Goal: Task Accomplishment & Management: Use online tool/utility

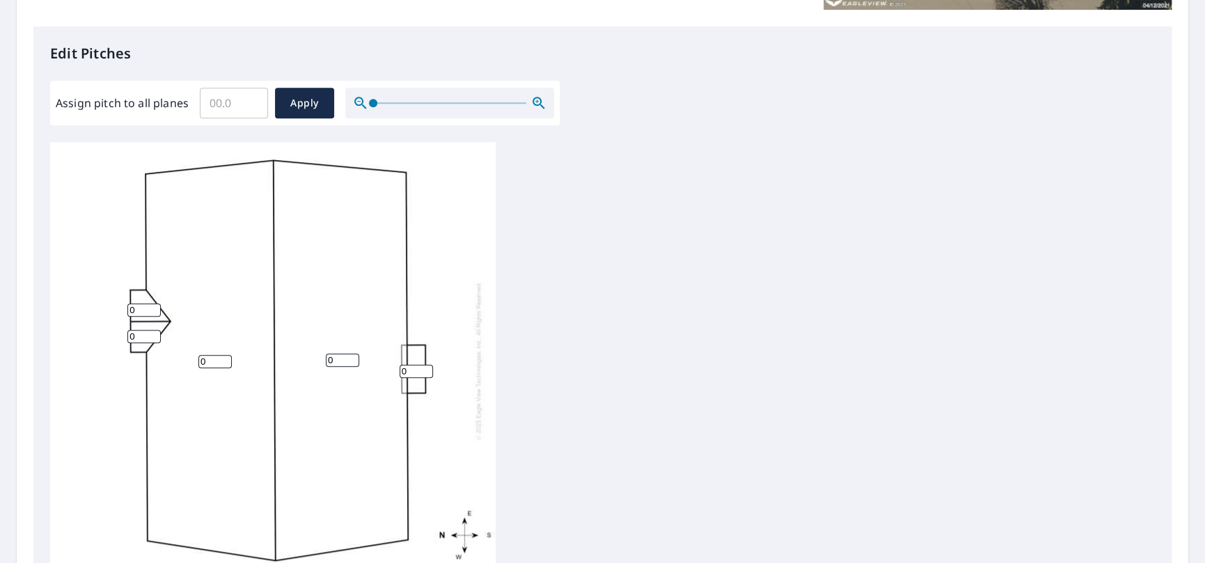
scroll to position [348, 0]
click at [228, 102] on input "Assign pitch to all planes" at bounding box center [234, 102] width 68 height 39
type input "2"
click at [308, 117] on button "Apply" at bounding box center [304, 102] width 59 height 31
type input "2"
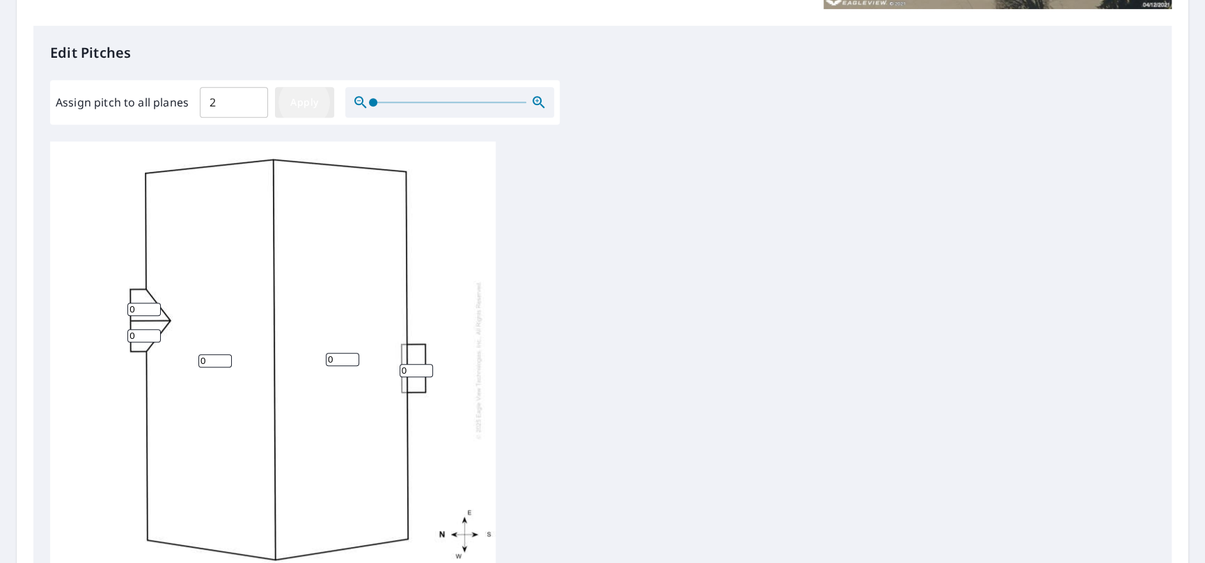
type input "2"
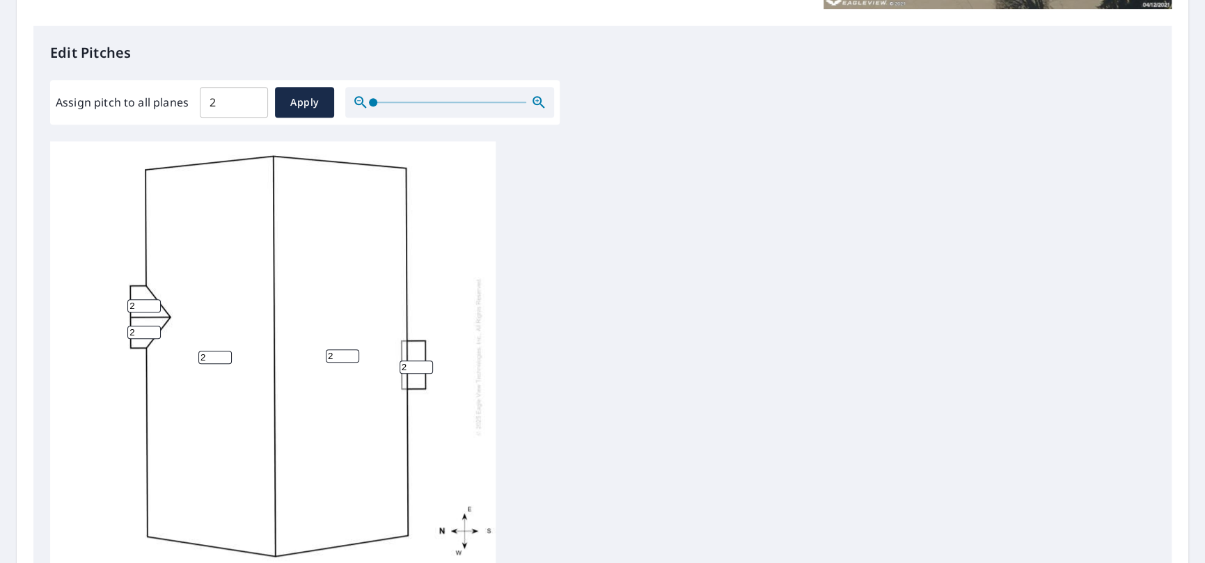
drag, startPoint x: 411, startPoint y: 360, endPoint x: 400, endPoint y: 361, distance: 11.2
click at [400, 361] on input "2" at bounding box center [416, 367] width 33 height 13
type input "0"
click at [569, 317] on div "2 2 0 2 2" at bounding box center [602, 359] width 1105 height 437
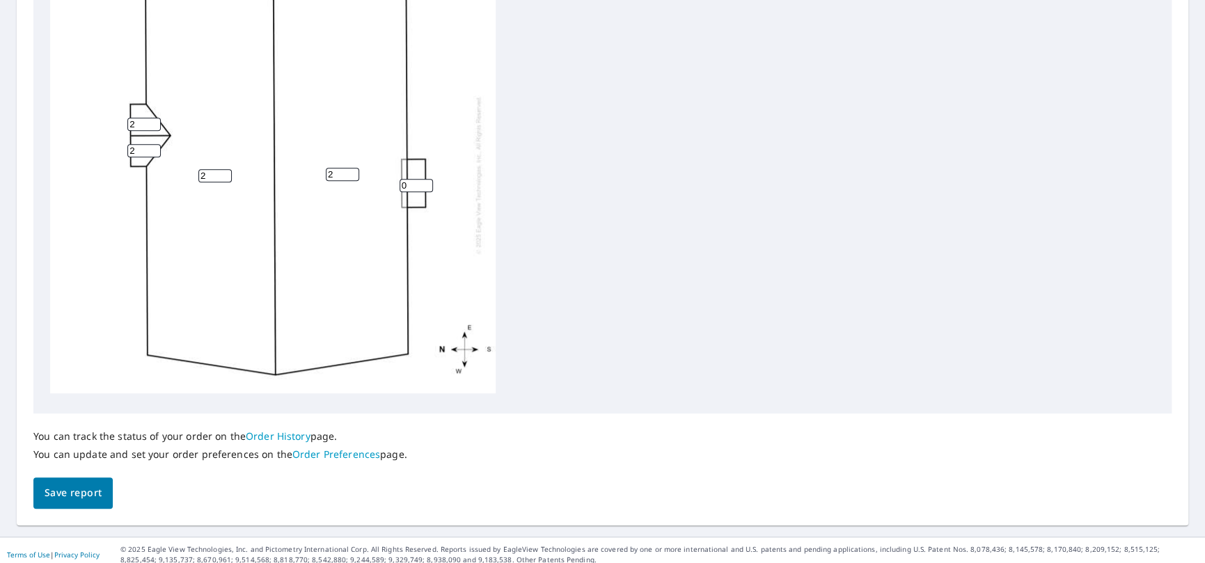
scroll to position [546, 0]
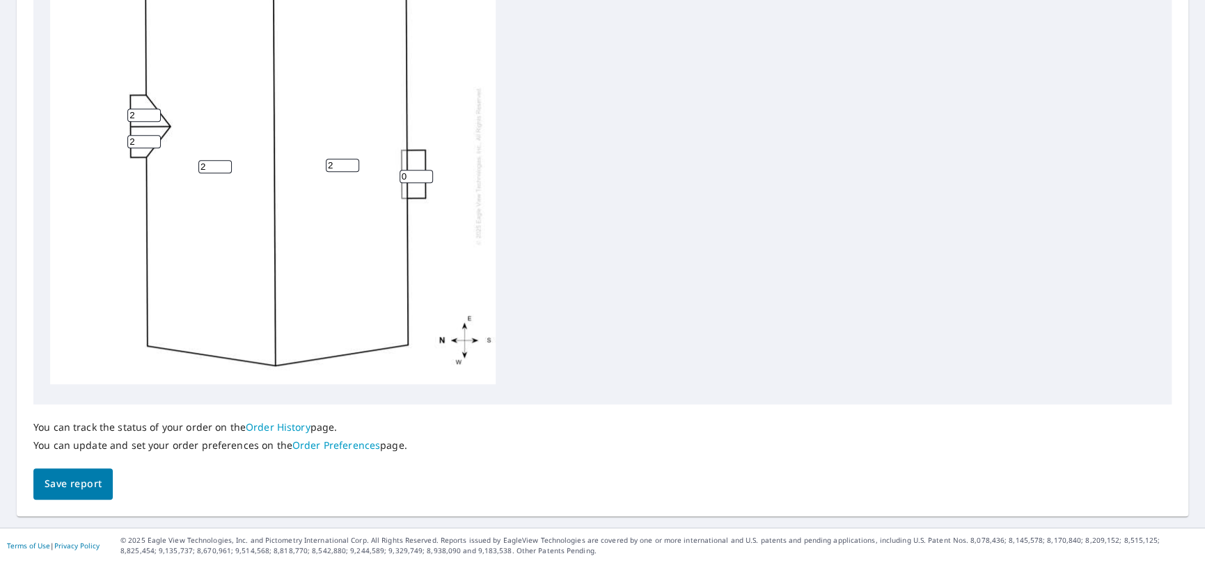
click at [97, 480] on span "Save report" at bounding box center [73, 483] width 57 height 17
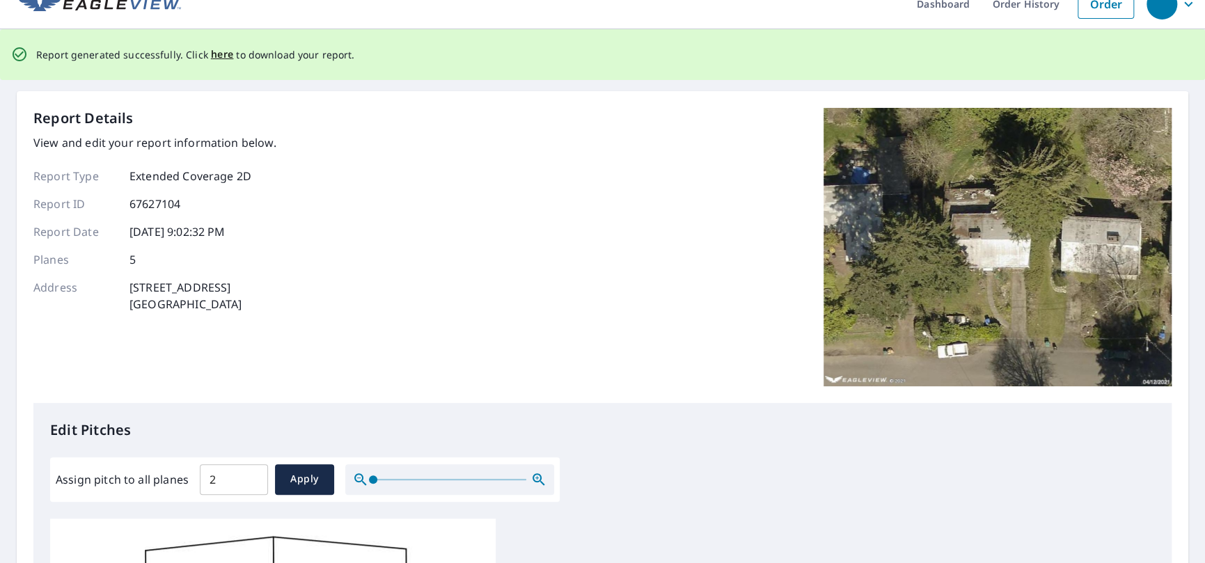
scroll to position [0, 0]
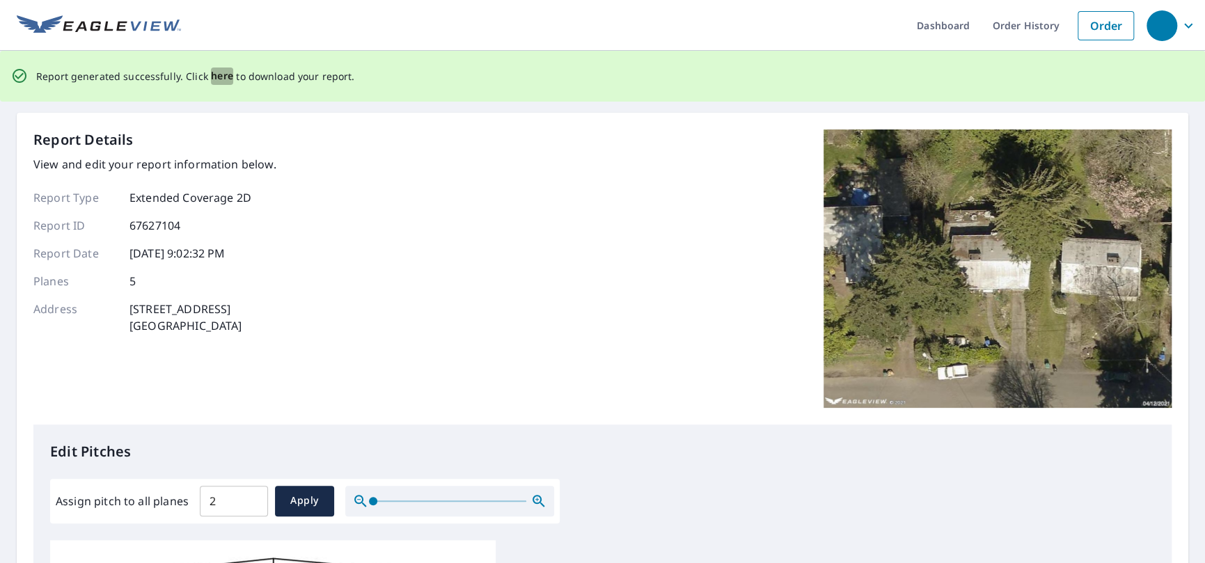
click at [214, 74] on span "here" at bounding box center [222, 76] width 23 height 17
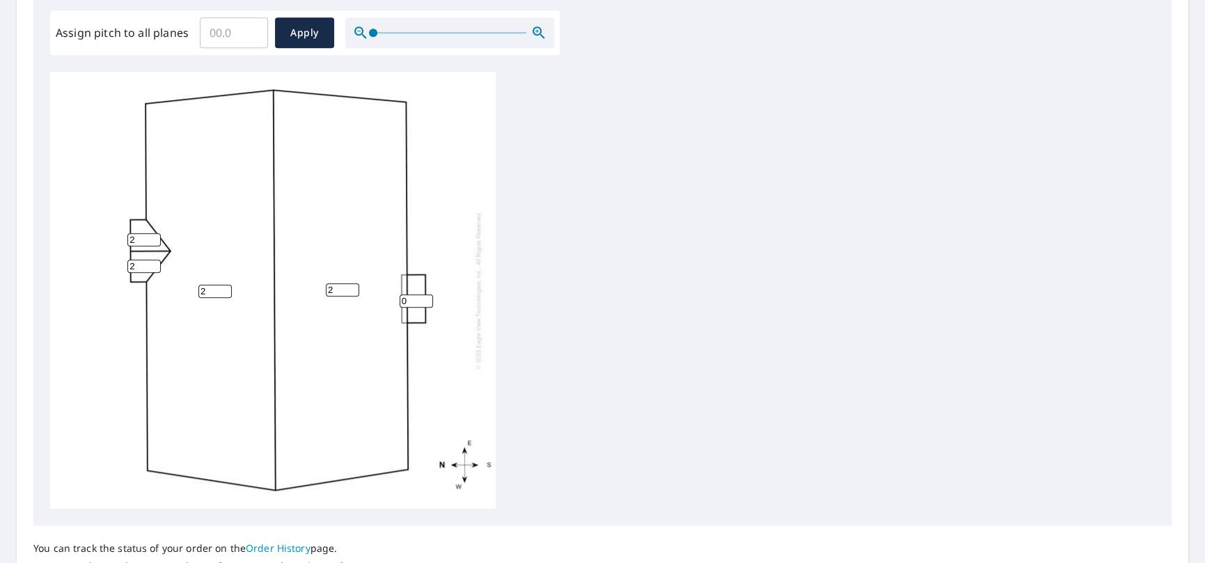
scroll to position [209, 0]
